Goal: Task Accomplishment & Management: Use online tool/utility

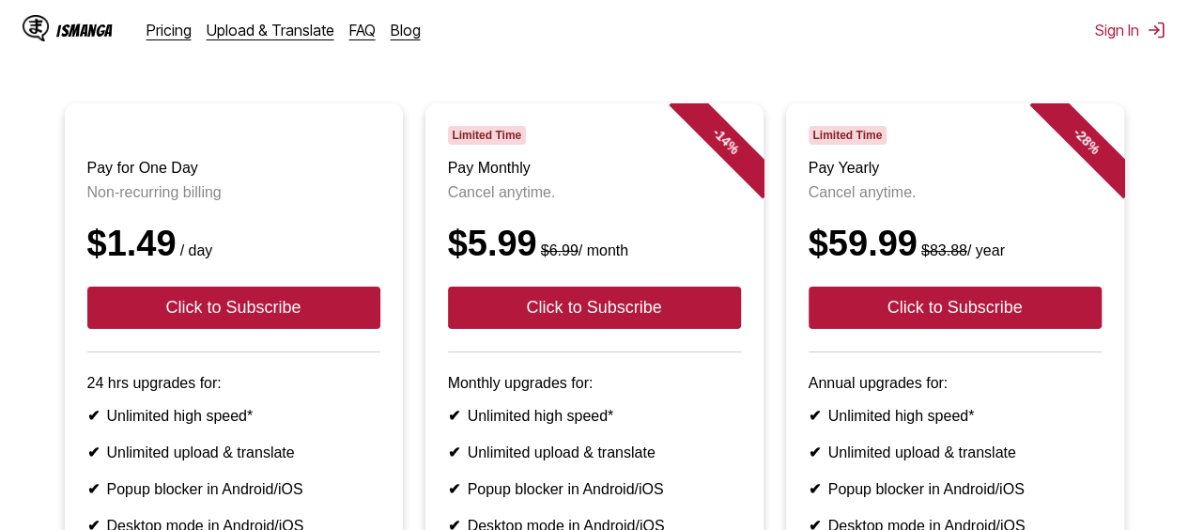
scroll to position [146, 0]
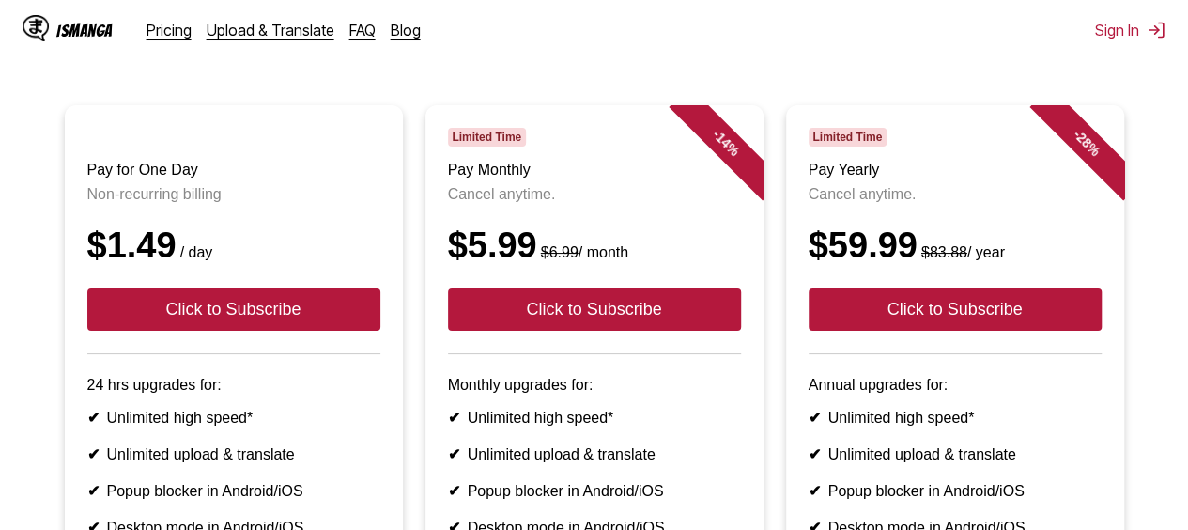
click at [996, 31] on div "IsManga Pricing Upload & Translate FAQ Blog Sign In Pricing Upload & Translate …" at bounding box center [594, 30] width 1188 height 60
click at [605, 50] on div "IsManga Pricing Upload & Translate FAQ Blog Sign In Pricing Upload & Translate …" at bounding box center [594, 30] width 1188 height 60
click at [1169, 93] on main "Can't wait for the weekly free quota refresh? Subscribe now to our Premium serv…" at bounding box center [594, 387] width 1188 height 818
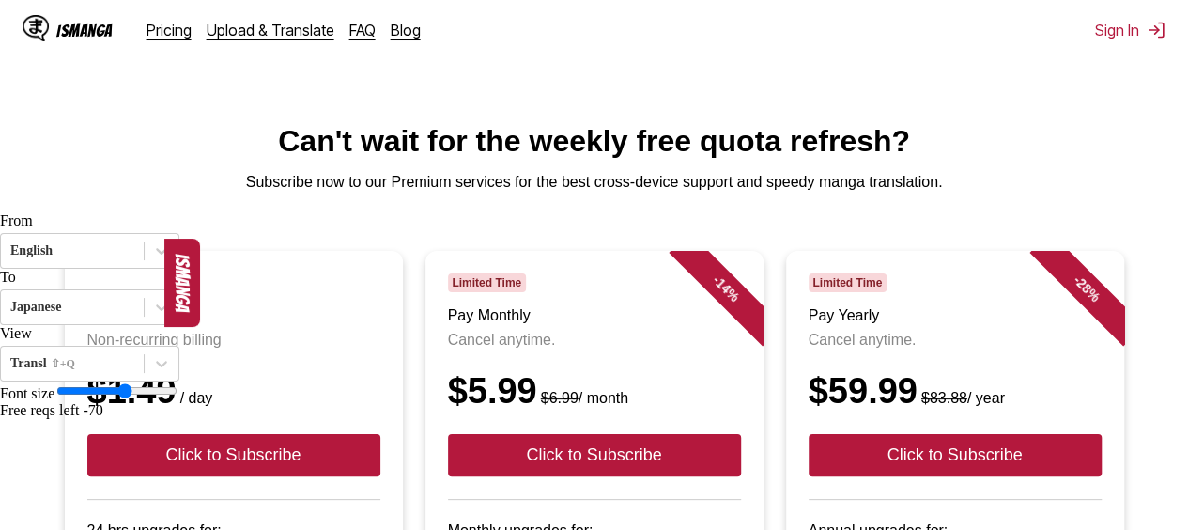
click at [281, 24] on link "Upload & Translate" at bounding box center [271, 30] width 128 height 19
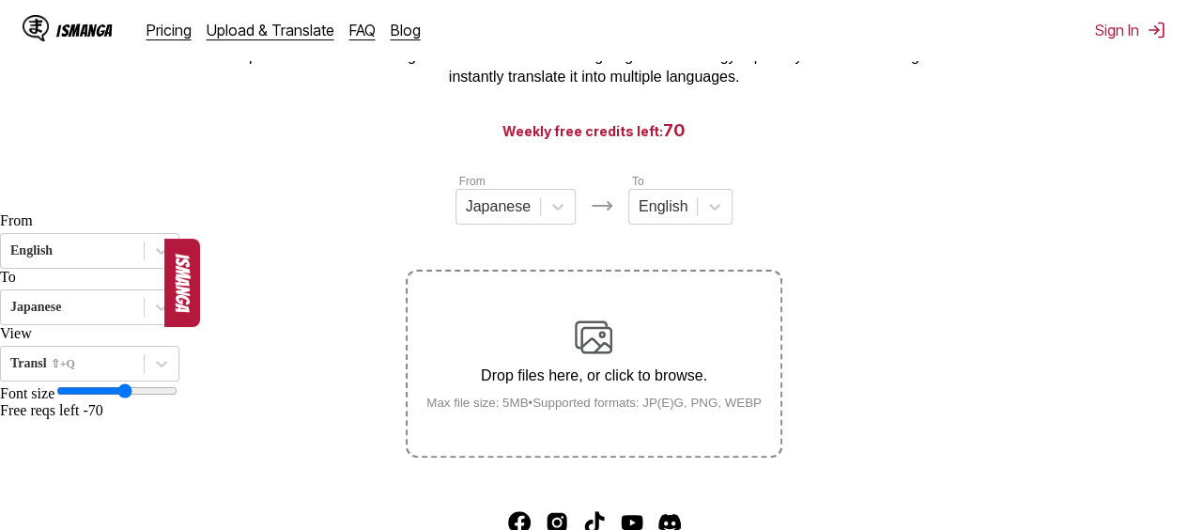
scroll to position [130, 0]
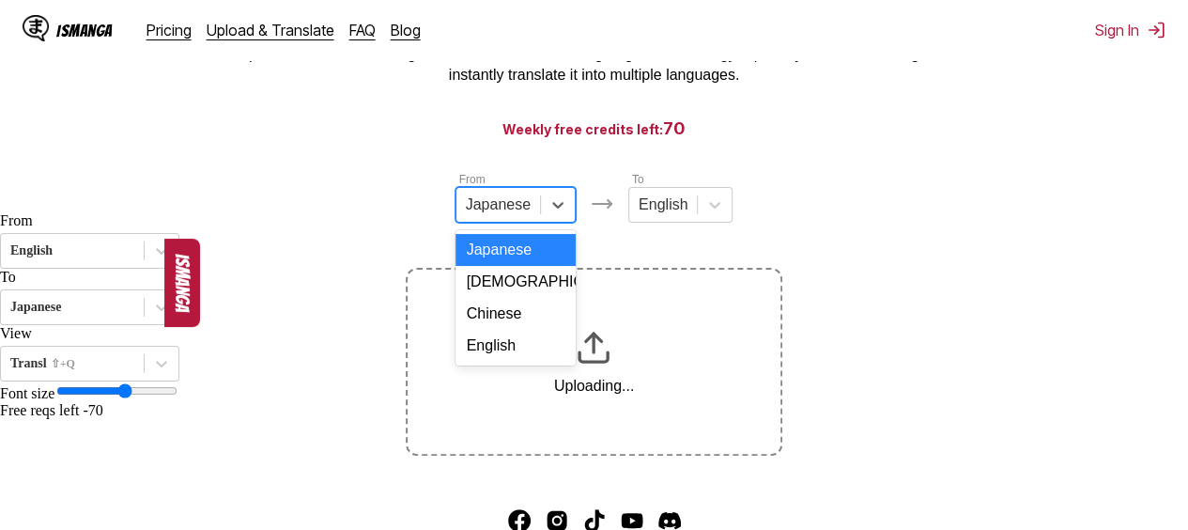
click at [554, 214] on icon at bounding box center [558, 204] width 19 height 19
click at [497, 362] on div "English" at bounding box center [516, 346] width 120 height 32
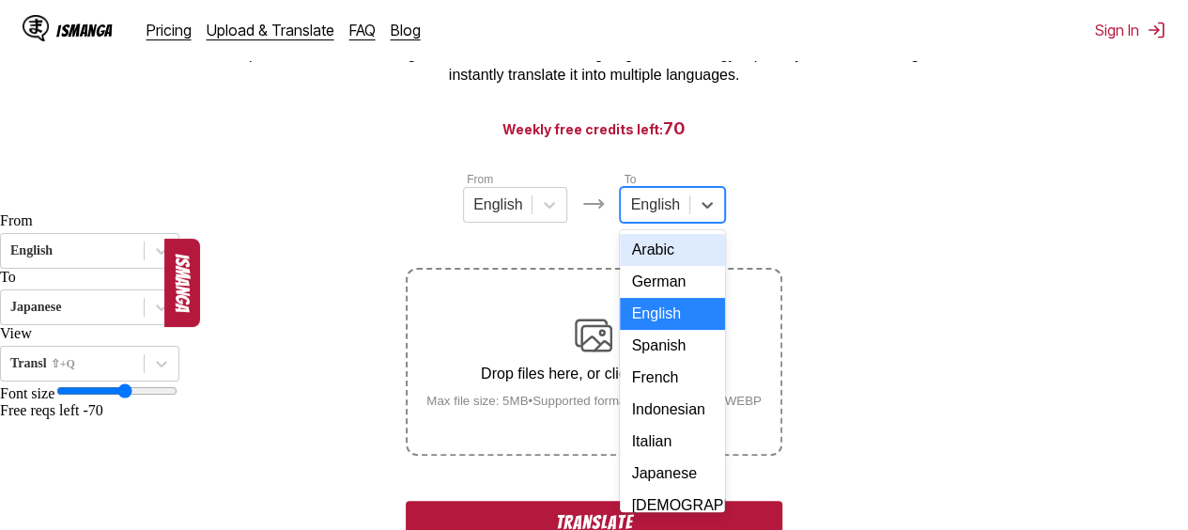
click at [698, 206] on icon at bounding box center [707, 204] width 19 height 19
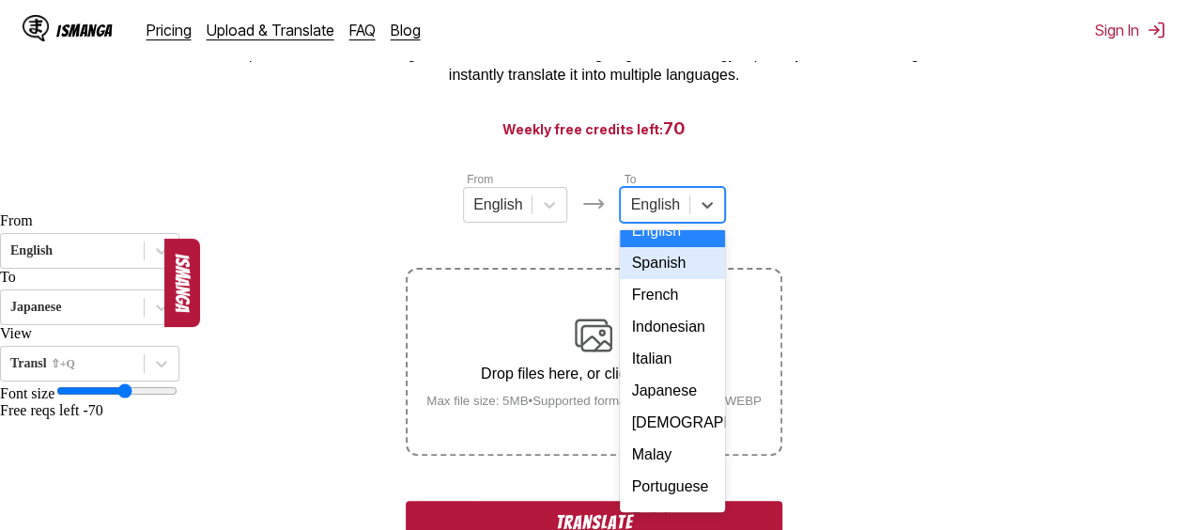
scroll to position [112, 0]
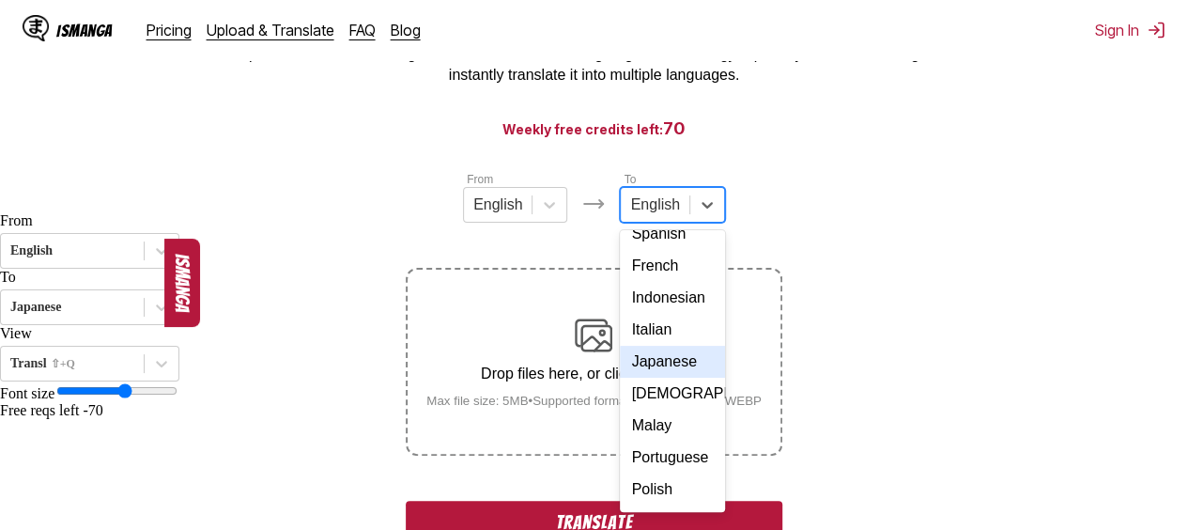
click at [669, 378] on div "Japanese" at bounding box center [672, 362] width 104 height 32
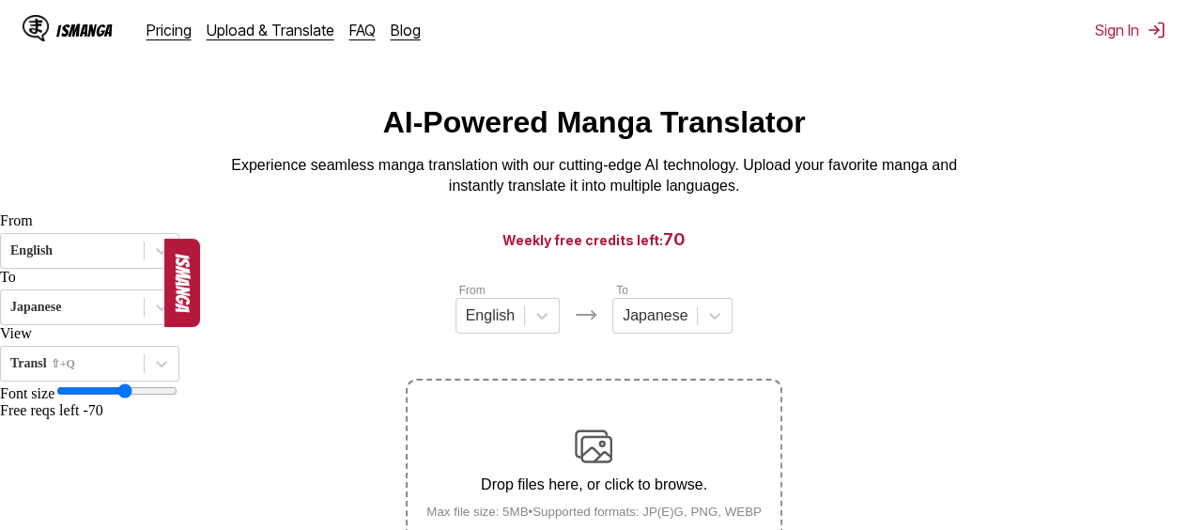
scroll to position [0, 0]
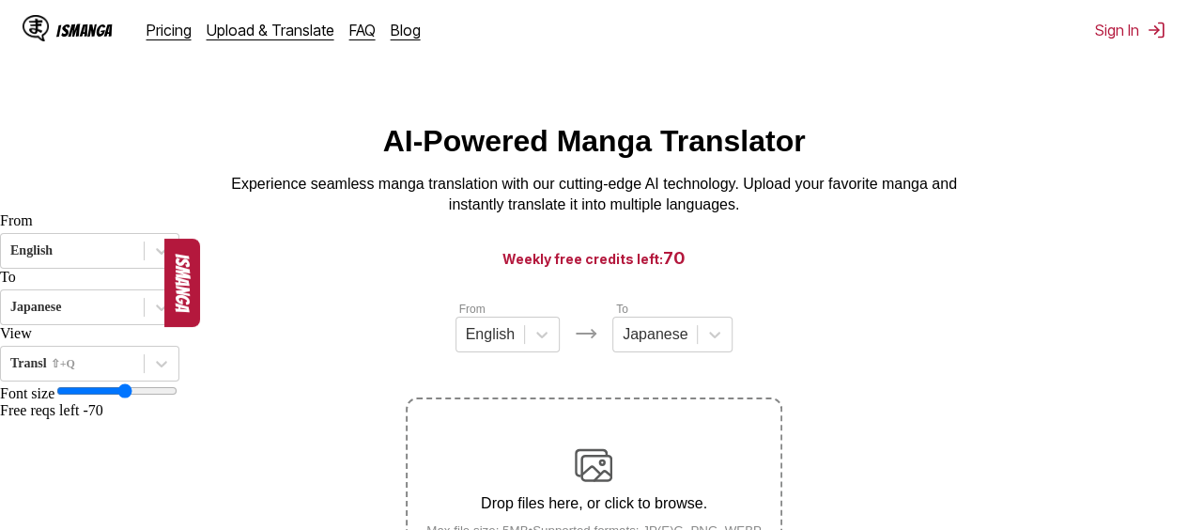
click at [278, 38] on link "Upload & Translate" at bounding box center [271, 30] width 128 height 19
click at [267, 20] on div "IsManga Pricing Upload & Translate FAQ Blog" at bounding box center [229, 30] width 413 height 60
click at [287, 43] on div "IsManga Pricing Upload & Translate FAQ Blog" at bounding box center [229, 30] width 413 height 60
click at [287, 28] on link "Upload & Translate" at bounding box center [271, 30] width 128 height 19
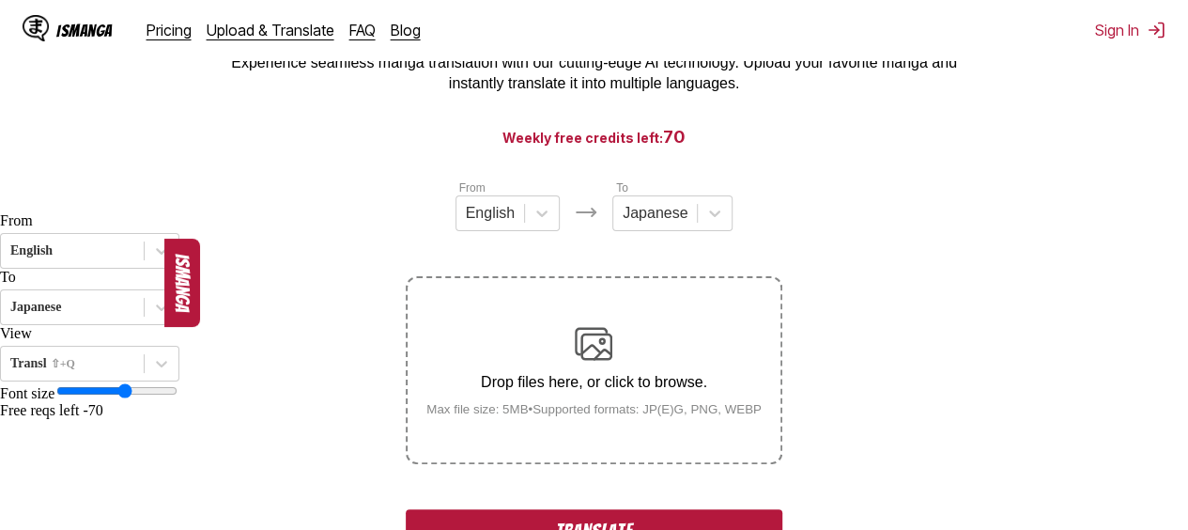
scroll to position [122, 0]
click at [612, 525] on button "Translate" at bounding box center [594, 529] width 376 height 43
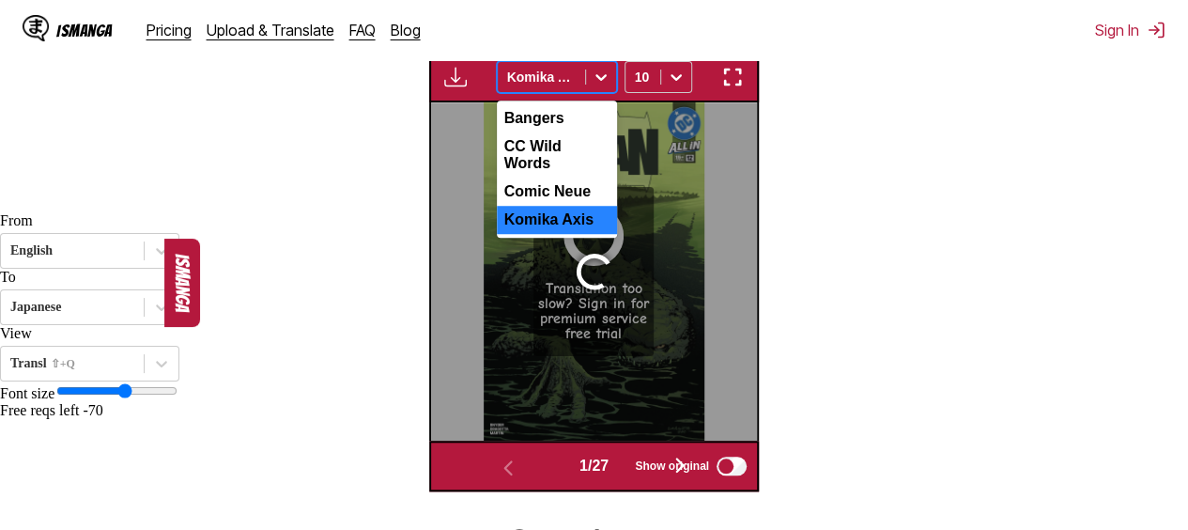
click at [595, 79] on icon at bounding box center [601, 77] width 19 height 19
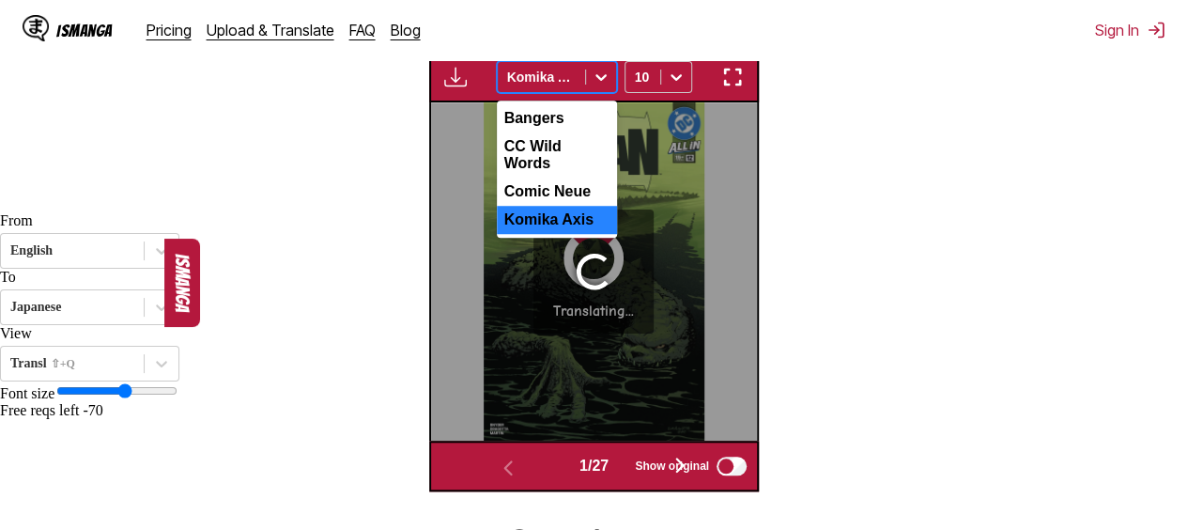
click at [595, 79] on icon at bounding box center [601, 77] width 19 height 19
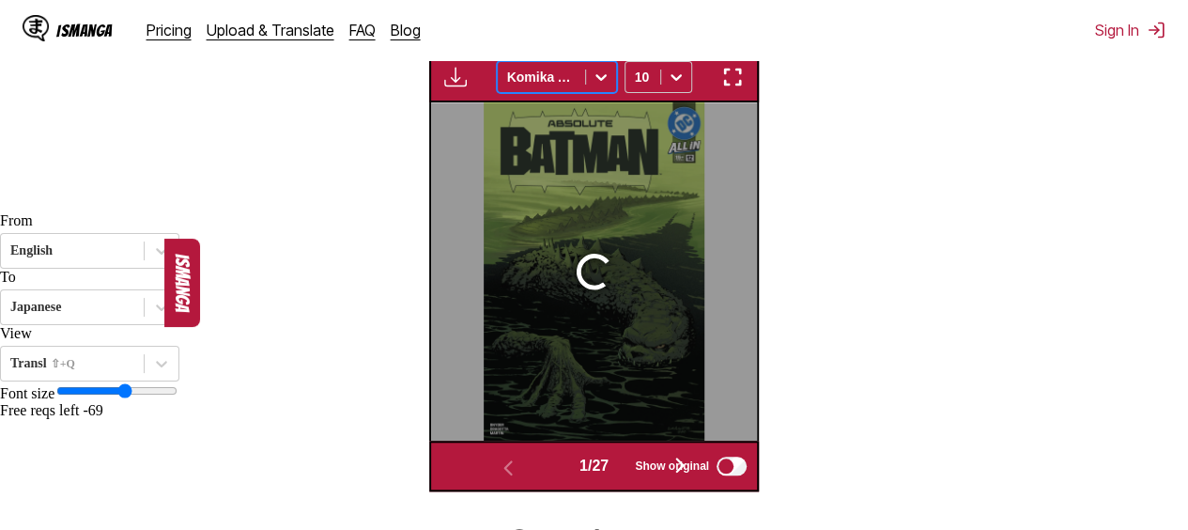
click at [678, 73] on icon at bounding box center [676, 77] width 19 height 19
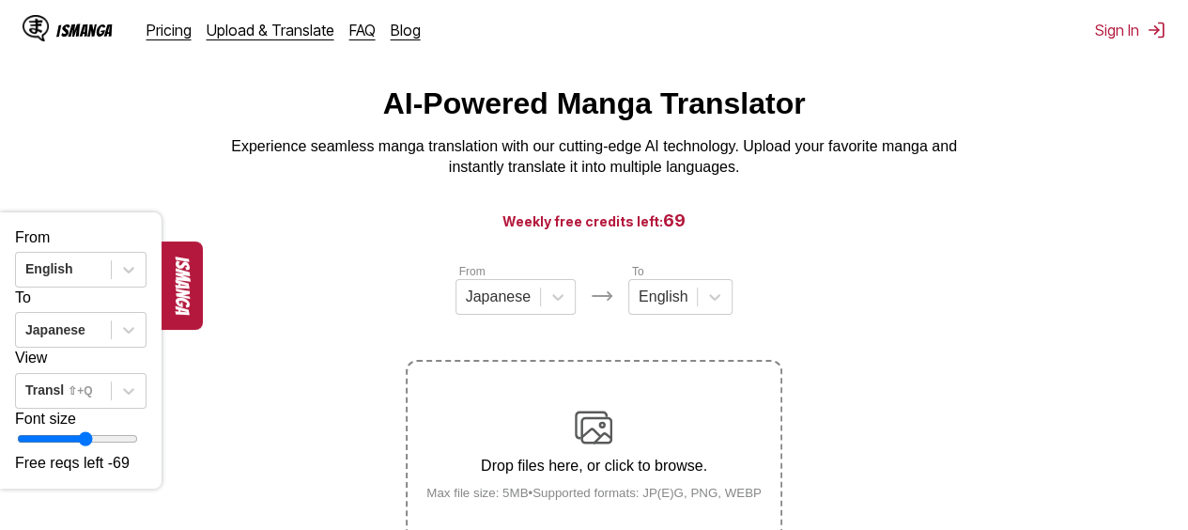
scroll to position [34, 0]
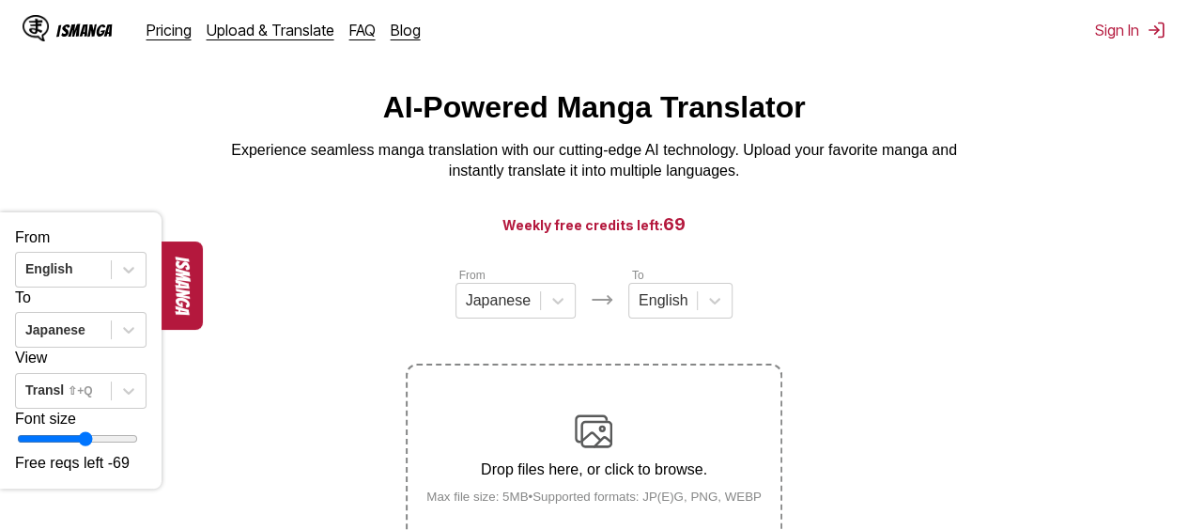
click at [557, 304] on icon at bounding box center [557, 301] width 11 height 7
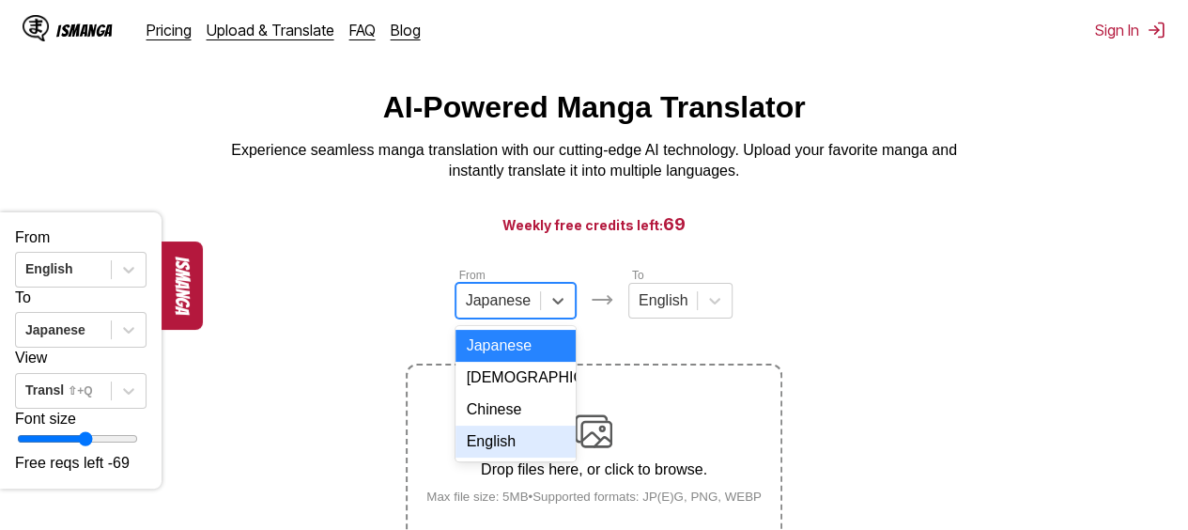
click at [483, 448] on div "English" at bounding box center [516, 442] width 120 height 32
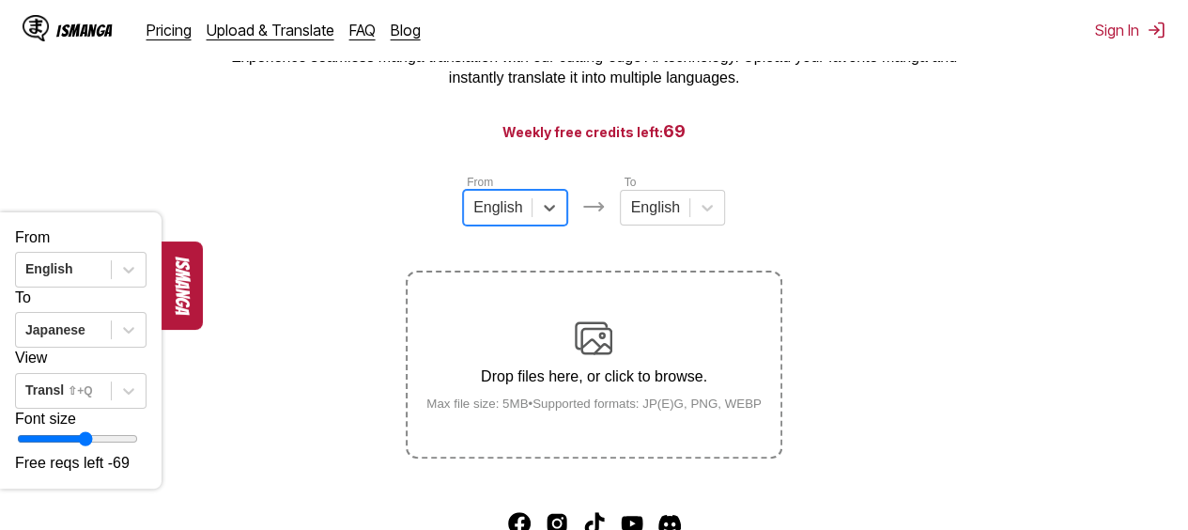
click at [706, 225] on div "English" at bounding box center [672, 208] width 104 height 36
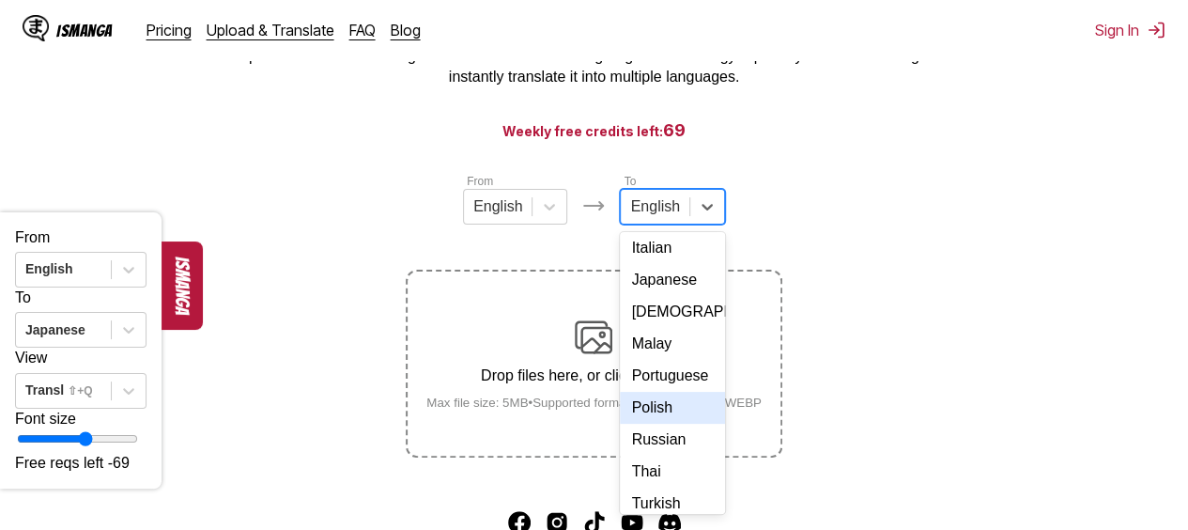
scroll to position [176, 0]
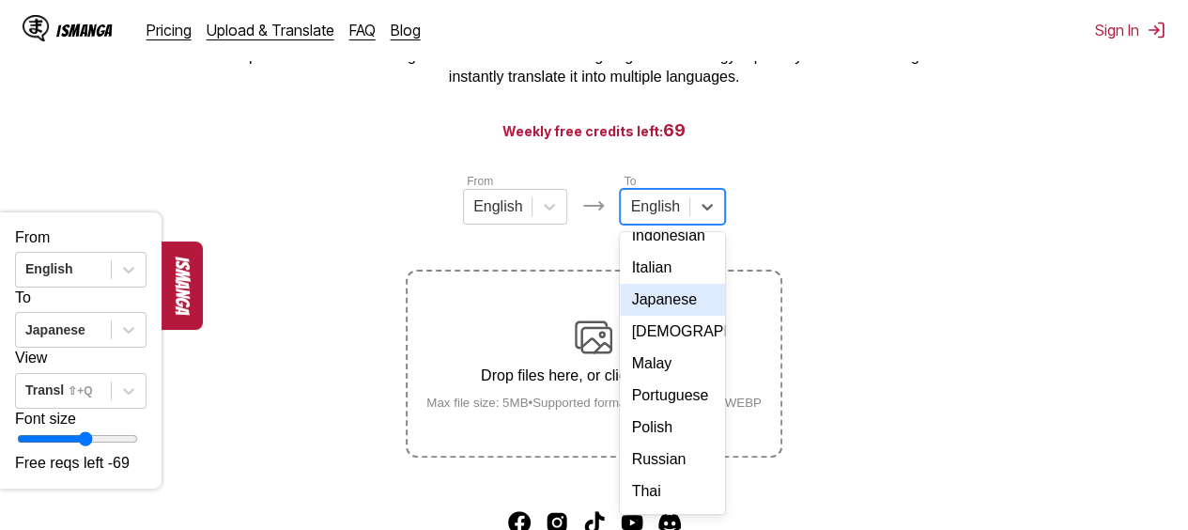
click at [659, 316] on div "Japanese" at bounding box center [672, 300] width 104 height 32
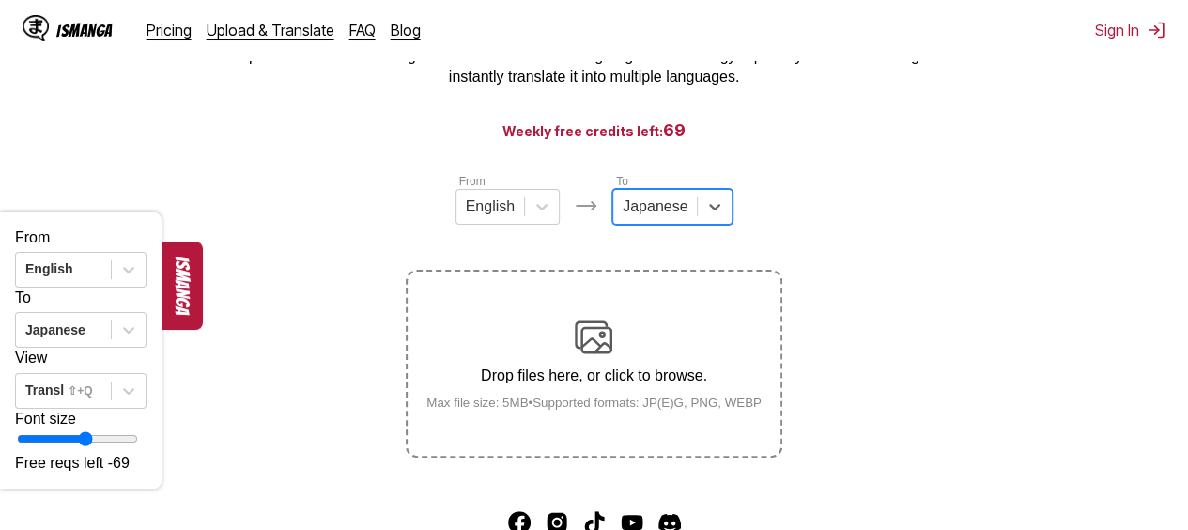
click at [902, 343] on section "From English To option Japanese, selected. Japanese Drop files here, or click t…" at bounding box center [594, 315] width 1158 height 286
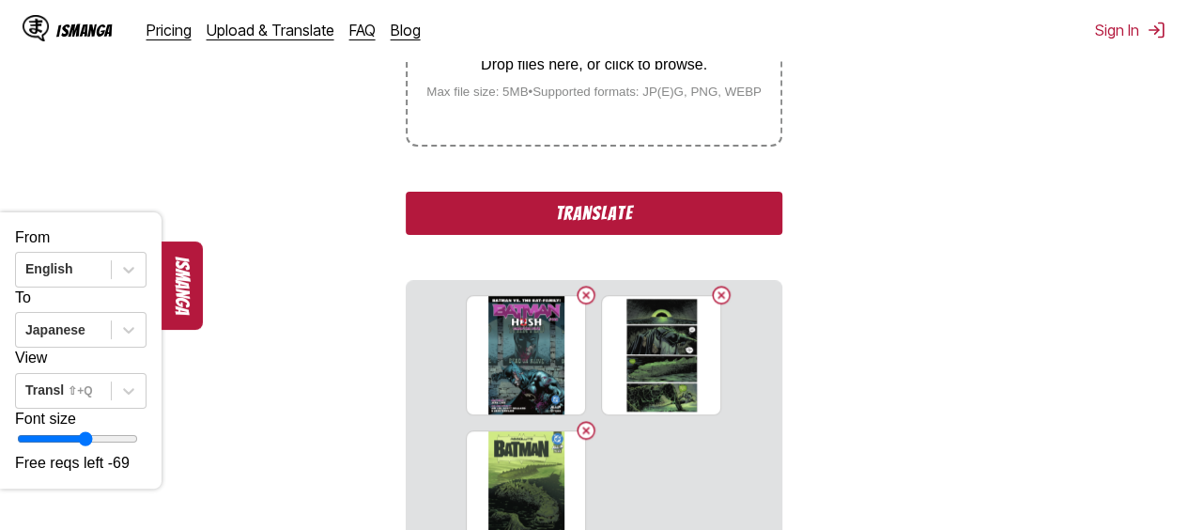
scroll to position [411, 0]
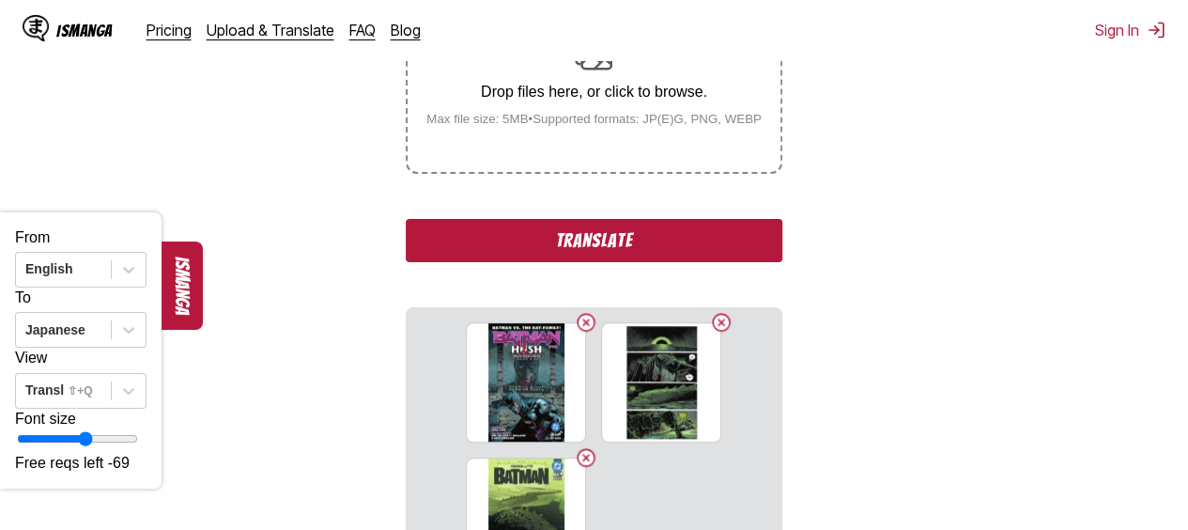
click at [591, 324] on button "Delete image" at bounding box center [586, 322] width 23 height 23
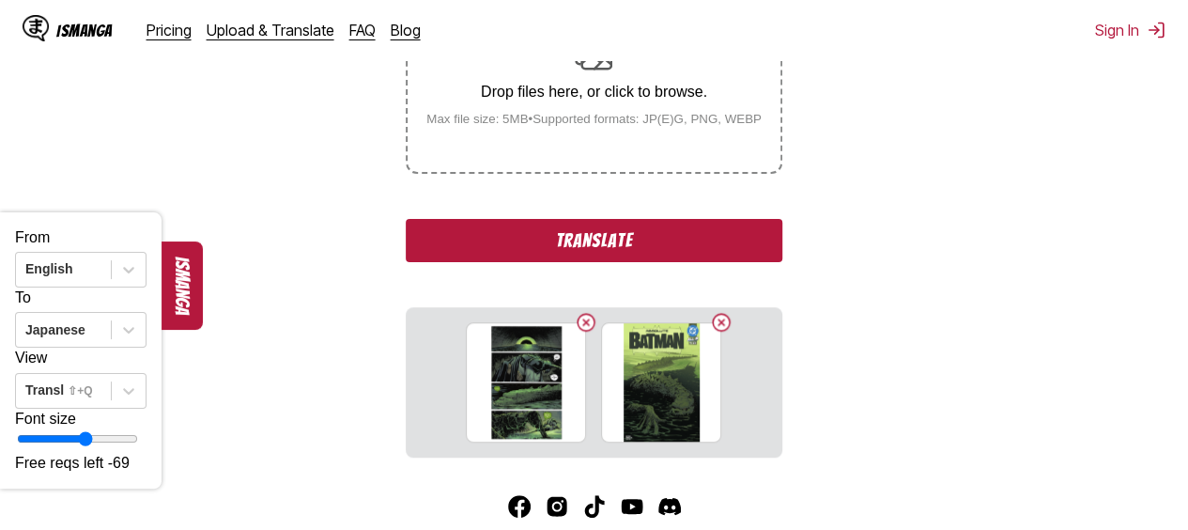
click at [591, 324] on button "Delete image" at bounding box center [586, 322] width 23 height 23
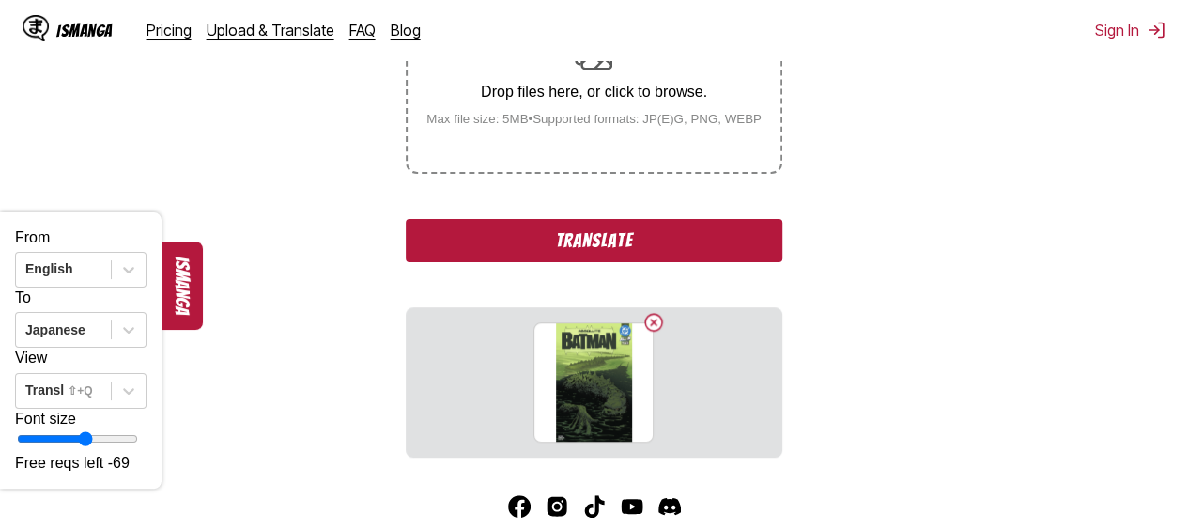
click at [664, 324] on button "Delete image" at bounding box center [654, 322] width 23 height 23
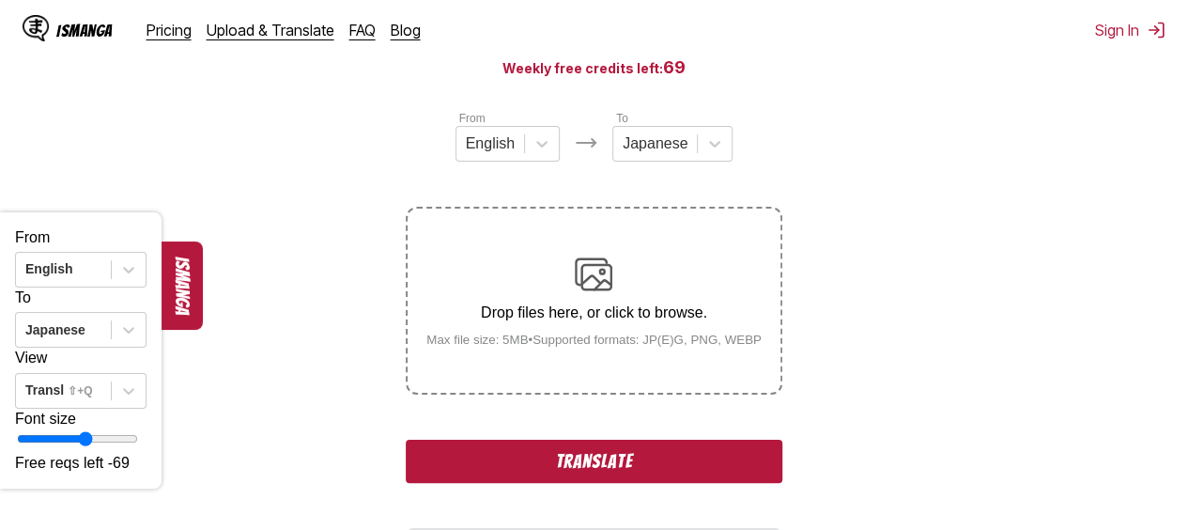
scroll to position [190, 0]
click at [605, 453] on button "Translate" at bounding box center [594, 462] width 376 height 43
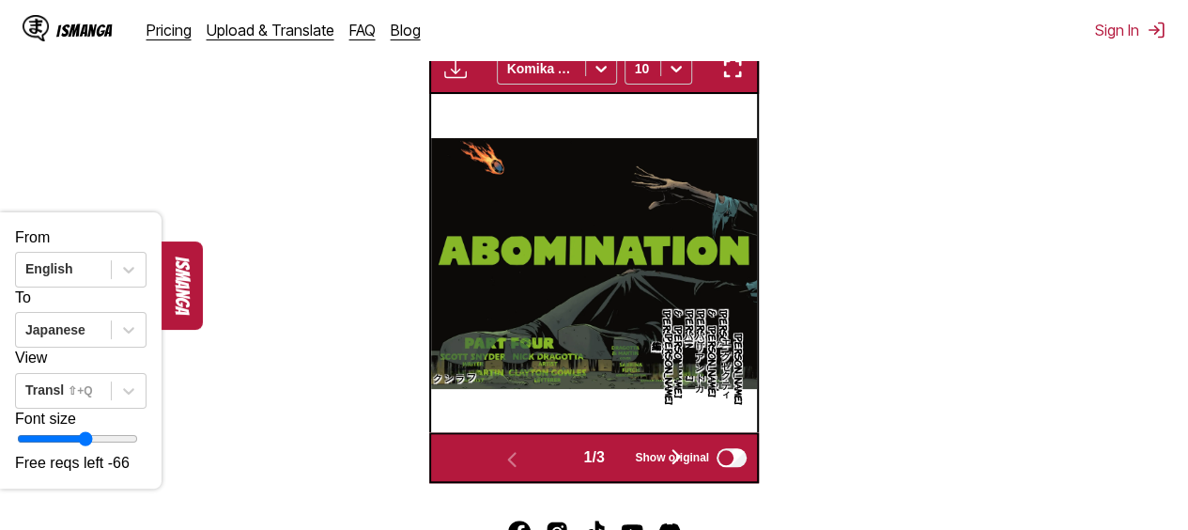
scroll to position [652, 0]
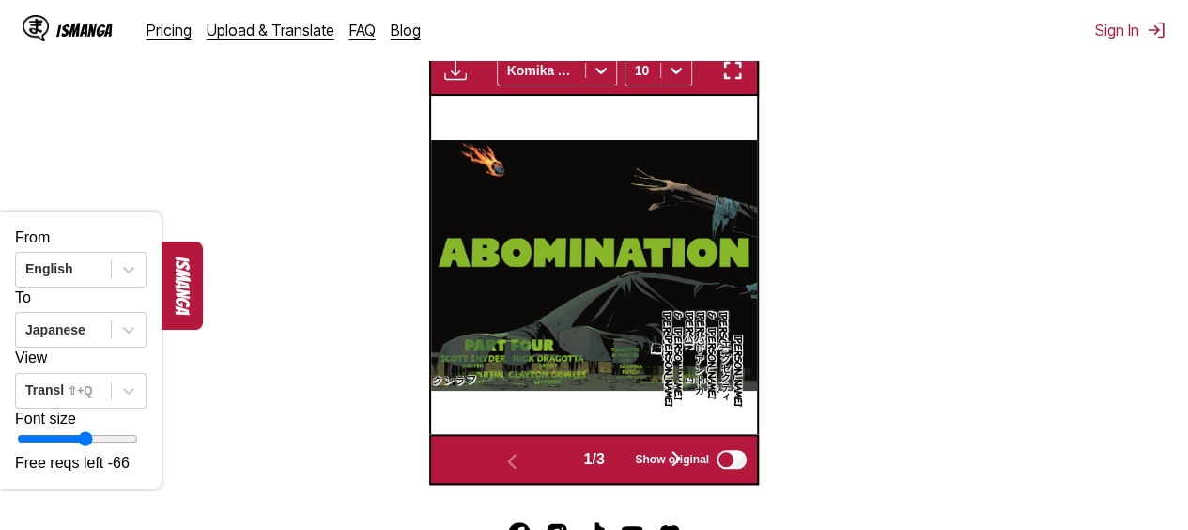
click at [681, 456] on span "Show original" at bounding box center [672, 459] width 74 height 13
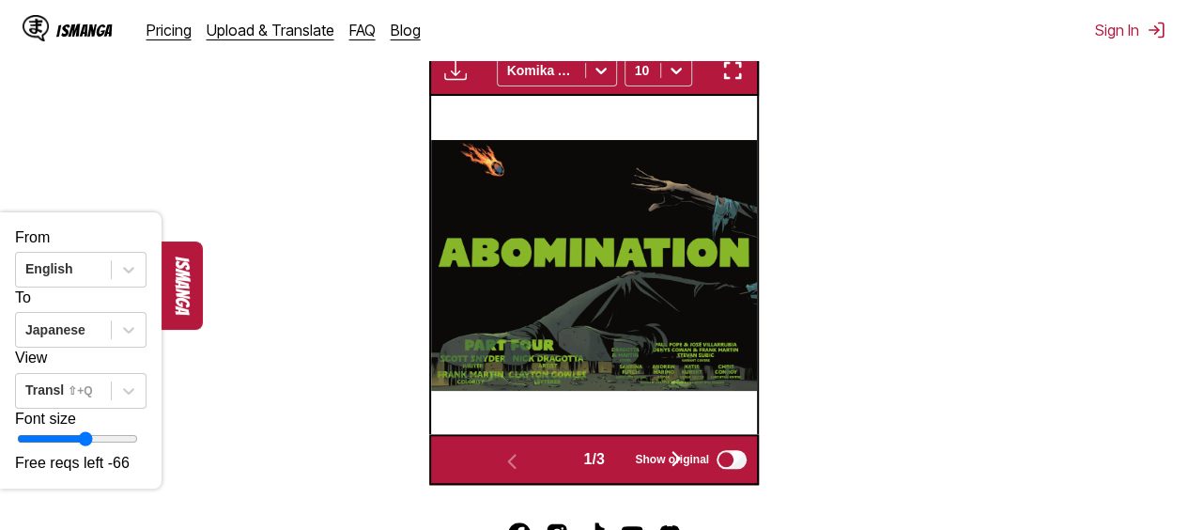
click at [681, 456] on span "Show original" at bounding box center [672, 459] width 74 height 13
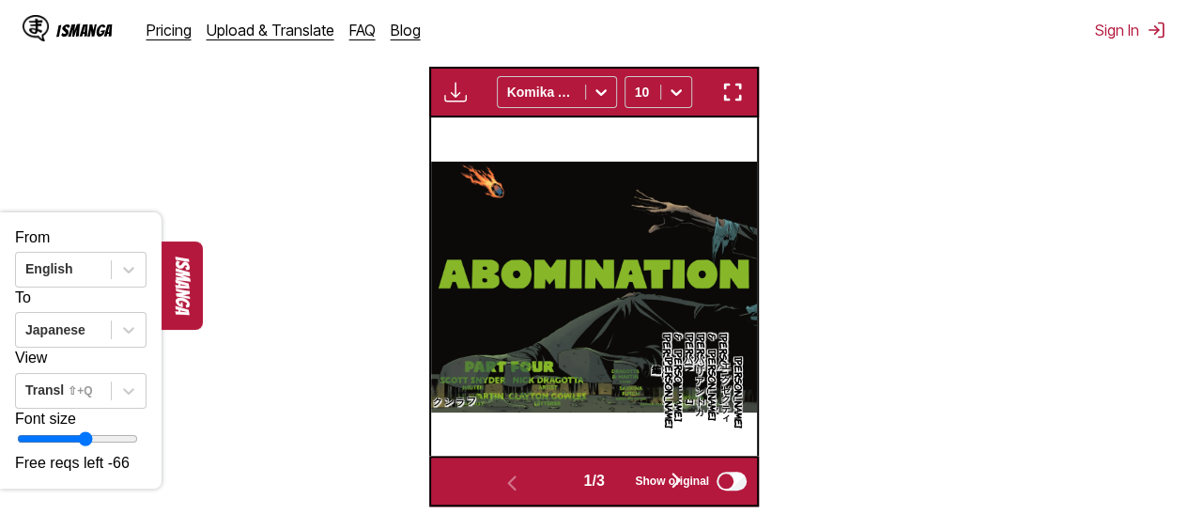
scroll to position [586, 0]
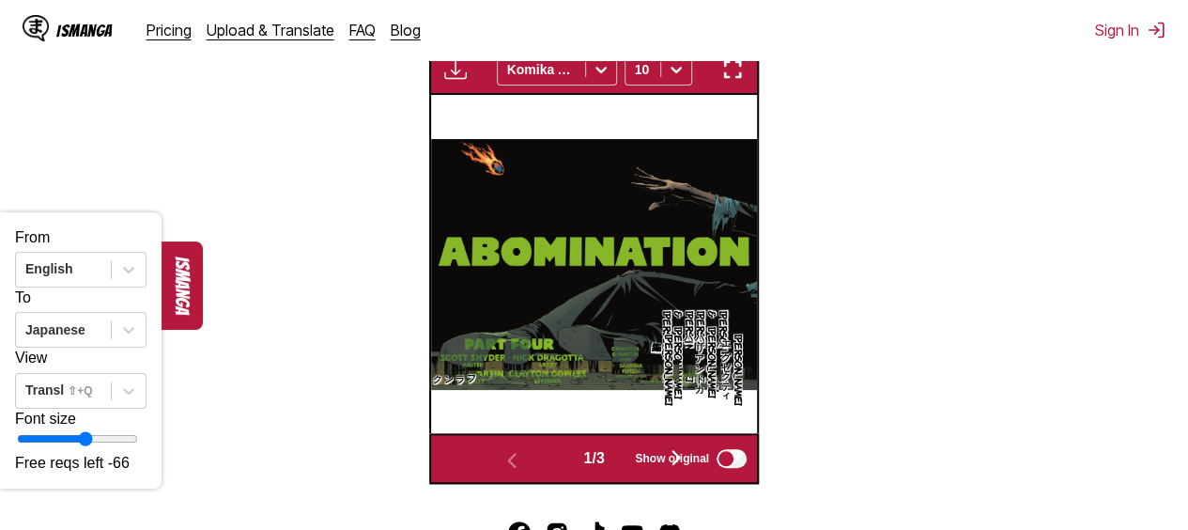
click at [684, 461] on span "Show original" at bounding box center [672, 458] width 74 height 13
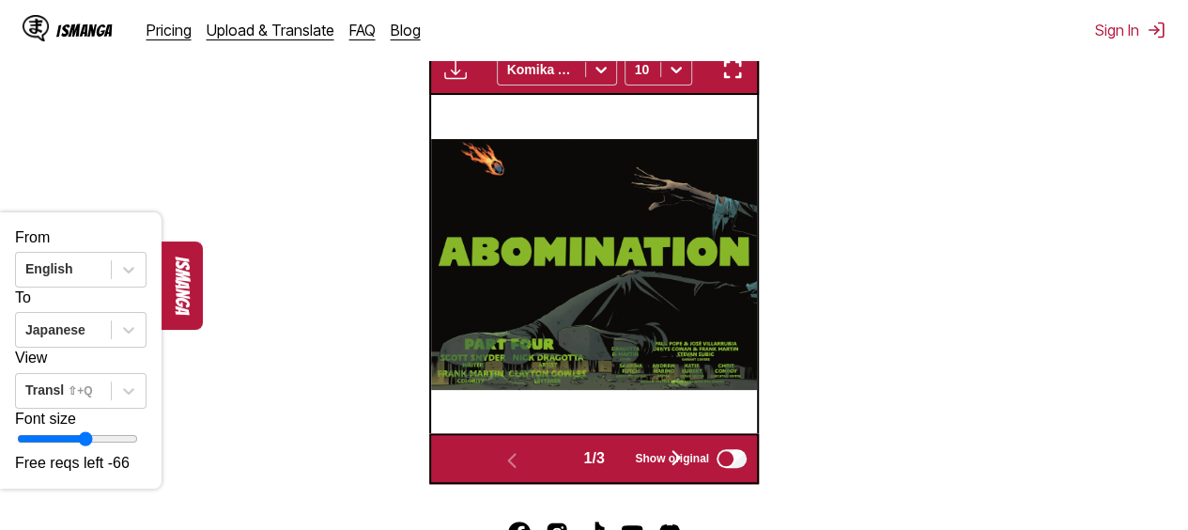
click at [684, 461] on span "Show original" at bounding box center [672, 458] width 74 height 13
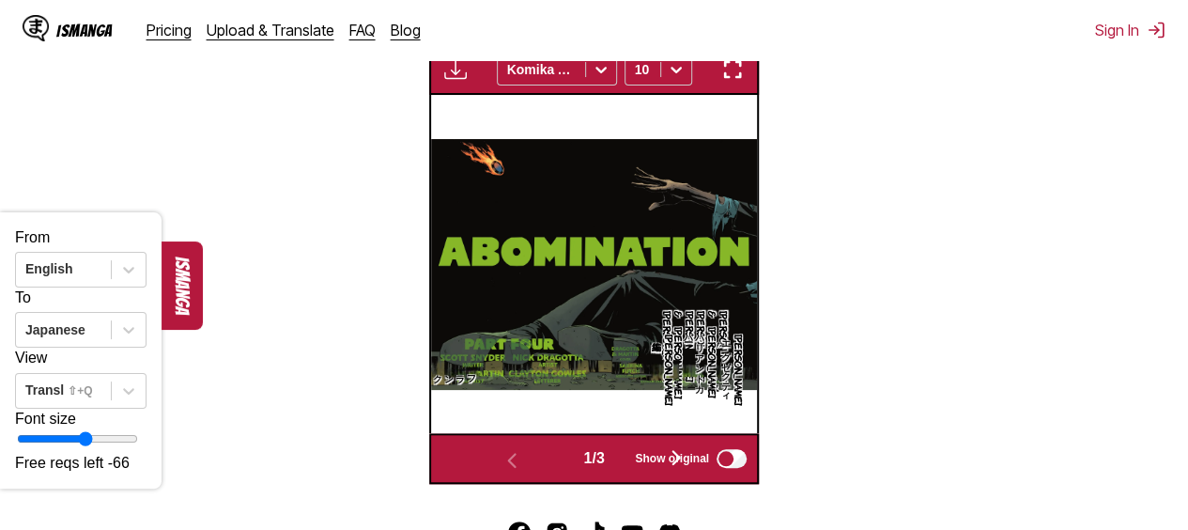
click at [624, 461] on div "1 / 3" at bounding box center [594, 458] width 276 height 27
drag, startPoint x: 653, startPoint y: 461, endPoint x: 674, endPoint y: 461, distance: 20.7
click at [659, 461] on span "Show original" at bounding box center [672, 458] width 74 height 13
click at [678, 461] on span "Show original" at bounding box center [672, 458] width 74 height 13
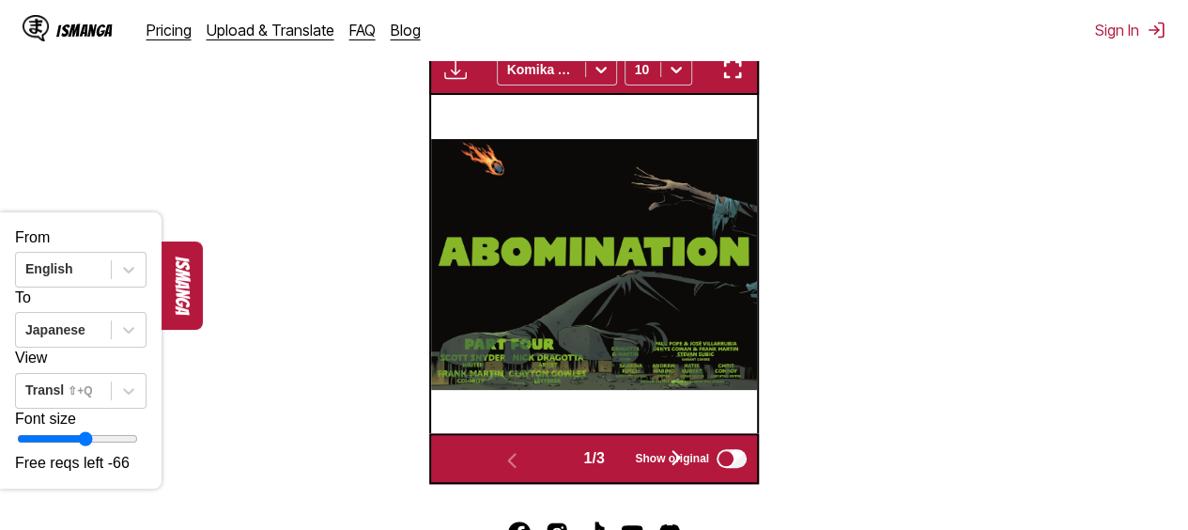
click at [678, 461] on span "Show original" at bounding box center [672, 458] width 74 height 13
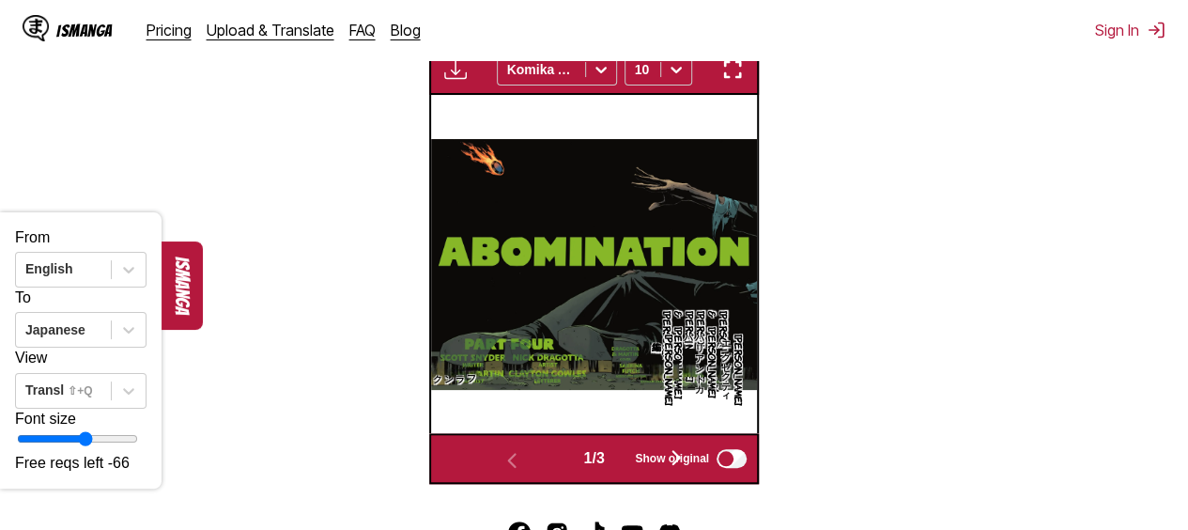
click at [697, 461] on span "Show original" at bounding box center [672, 458] width 74 height 13
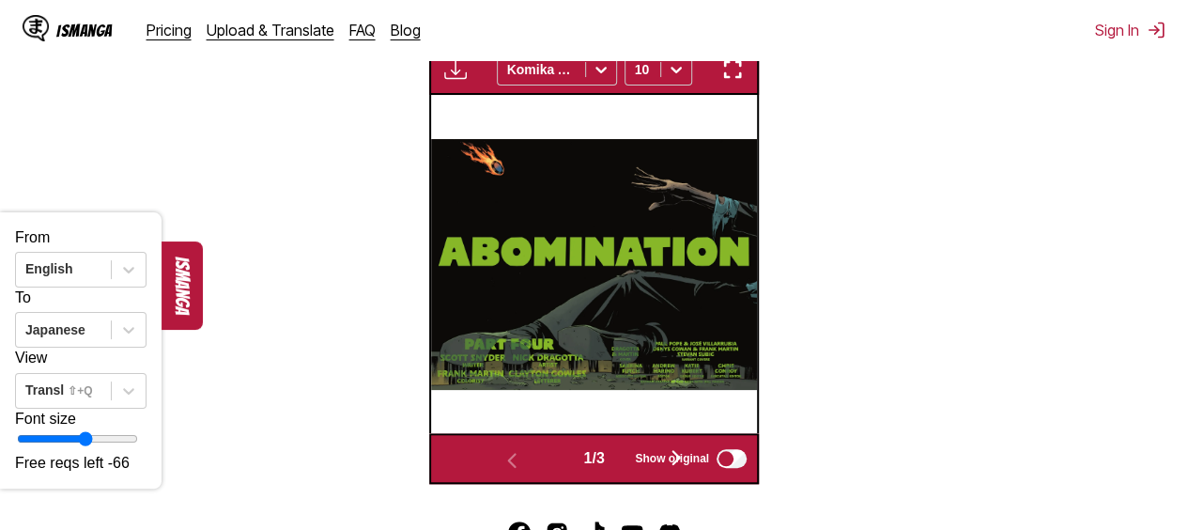
click at [783, 307] on section "From English To Japanese Drop files here, or click to browse. Max file size: 5M…" at bounding box center [594, 98] width 1158 height 770
click at [740, 471] on label "Show original" at bounding box center [692, 458] width 115 height 24
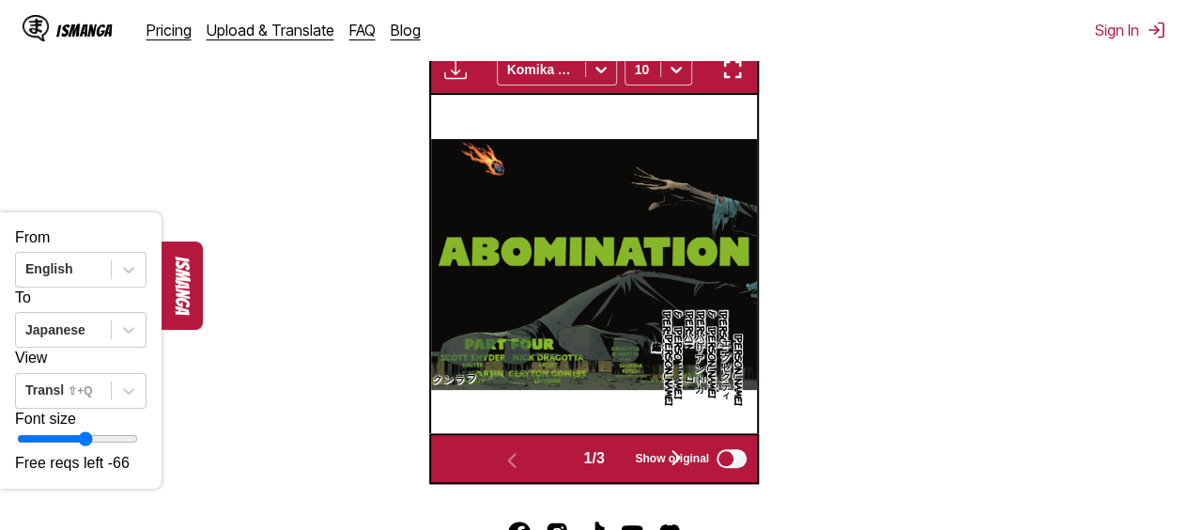
click at [627, 462] on button "button" at bounding box center [676, 458] width 113 height 27
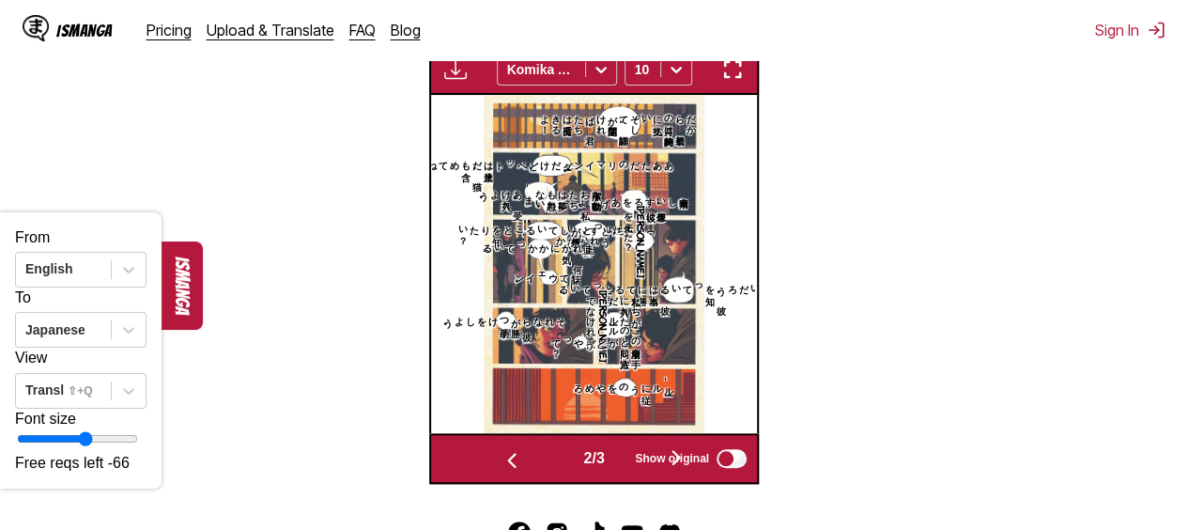
click at [627, 462] on button "button" at bounding box center [676, 458] width 113 height 27
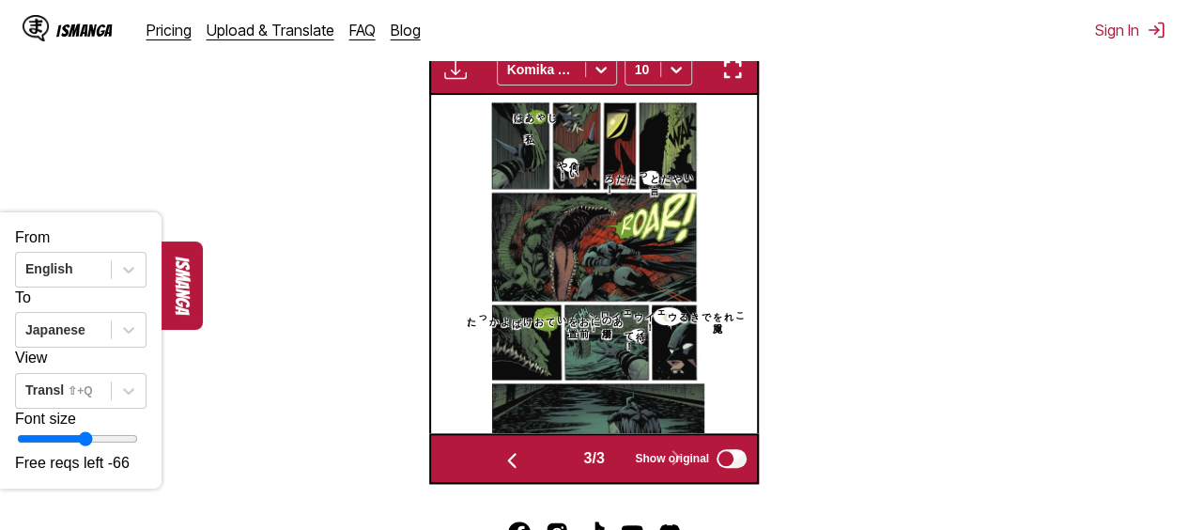
click at [730, 77] on img "button" at bounding box center [732, 69] width 23 height 23
